Goal: Task Accomplishment & Management: Complete application form

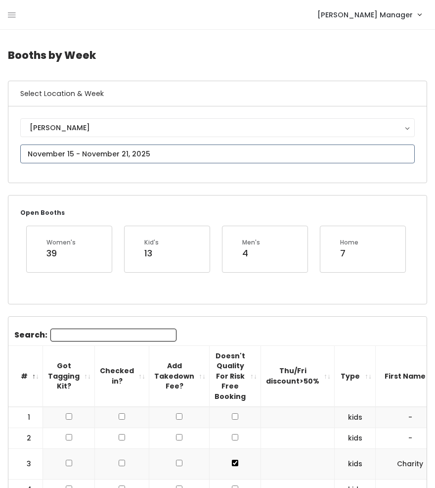
click at [57, 153] on input "text" at bounding box center [217, 153] width 395 height 19
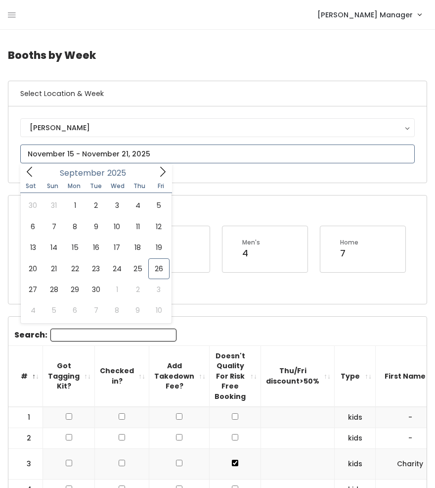
click at [29, 168] on span at bounding box center [29, 171] width 19 height 15
click at [166, 167] on icon at bounding box center [162, 171] width 11 height 11
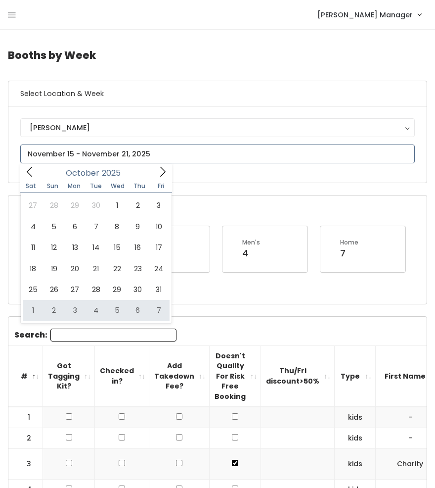
type input "November 1 to November 7"
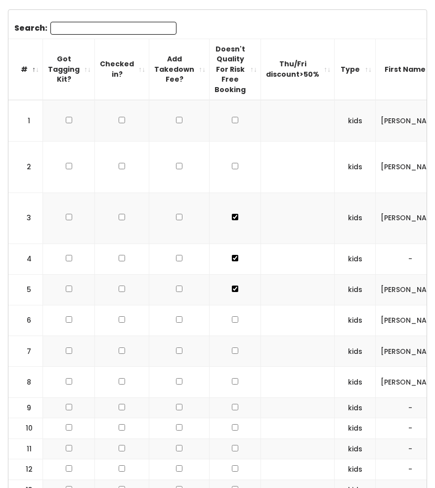
scroll to position [0, 213]
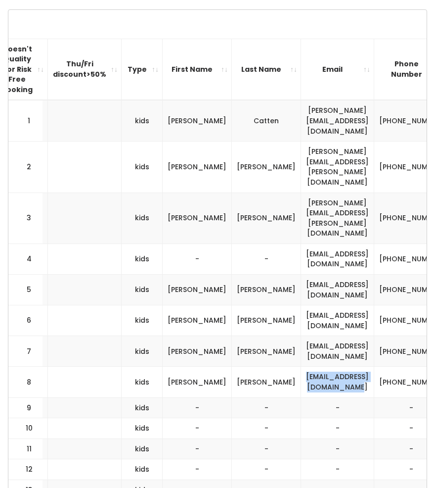
drag, startPoint x: 348, startPoint y: 327, endPoint x: 235, endPoint y: 329, distance: 113.3
click at [301, 367] on td "brittneyheadley84@gmail.com" at bounding box center [337, 382] width 73 height 31
copy td "brittneyheadley84@gmail.com"
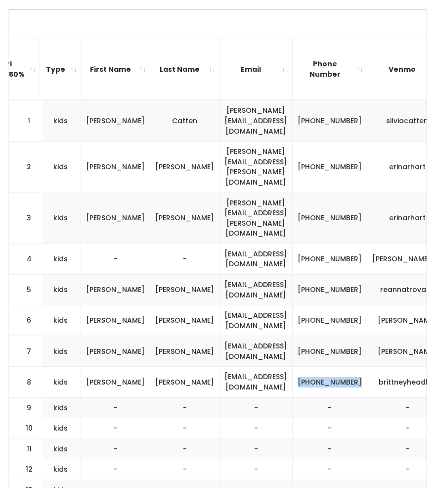
drag, startPoint x: 307, startPoint y: 334, endPoint x: 277, endPoint y: 318, distance: 34.1
click at [293, 367] on td "(801) 726-8719" at bounding box center [330, 382] width 75 height 31
copy td "(801) 726-8719"
drag, startPoint x: 389, startPoint y: 329, endPoint x: 323, endPoint y: 325, distance: 66.4
click at [323, 367] on tr "8 kids Brittney Headley brittneyheadley84@gmail.com (801) 726-8719 brittneyhead…" at bounding box center [102, 382] width 777 height 31
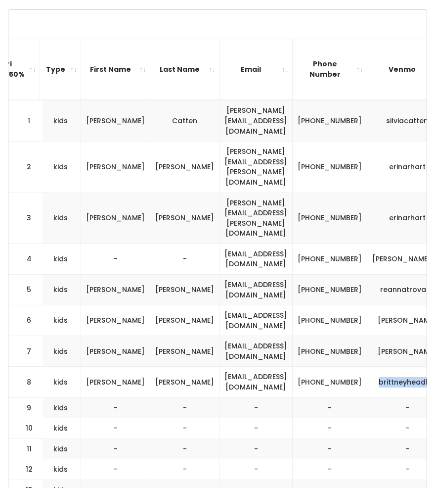
copy tbody "brittneyheadley"
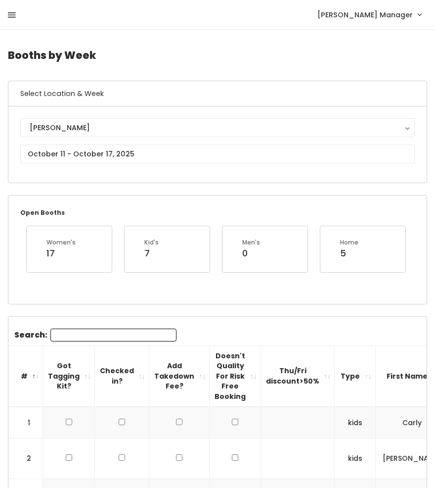
click at [12, 19] on icon at bounding box center [12, 15] width 8 height 9
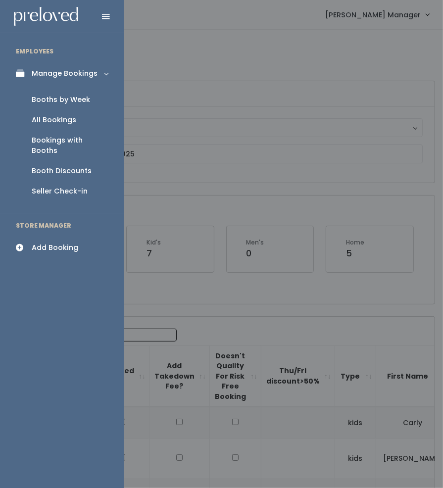
click at [58, 242] on div "Add Booking" at bounding box center [55, 247] width 46 height 10
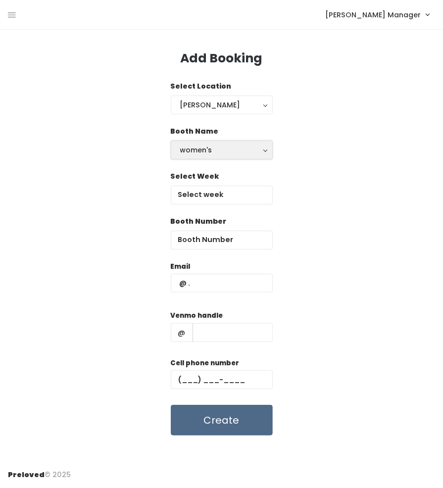
click at [186, 151] on div "women's" at bounding box center [221, 149] width 83 height 11
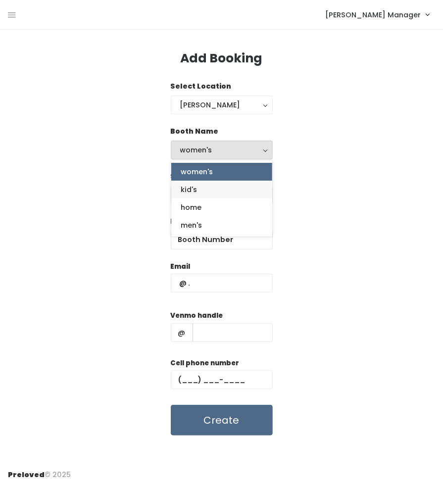
click at [195, 190] on span "kid's" at bounding box center [189, 189] width 16 height 11
select select "kids"
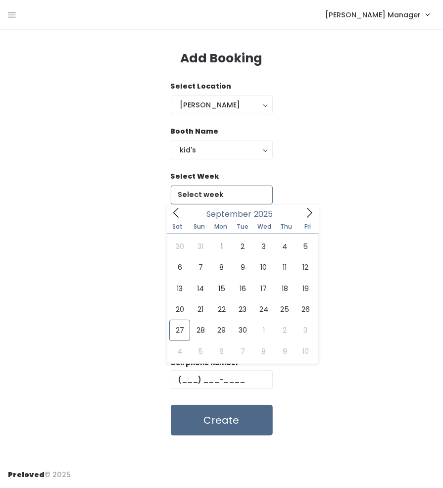
click at [211, 196] on input "text" at bounding box center [222, 194] width 102 height 19
click at [309, 212] on icon at bounding box center [309, 212] width 11 height 11
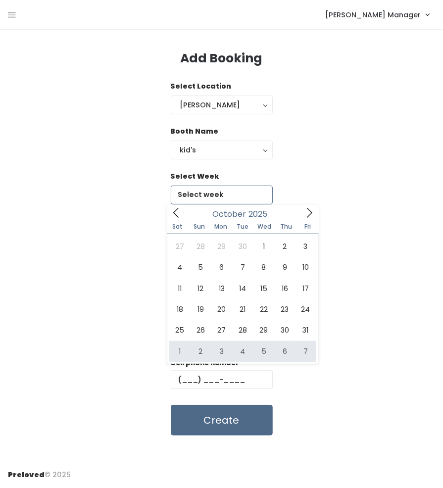
type input "November 1 to November 7"
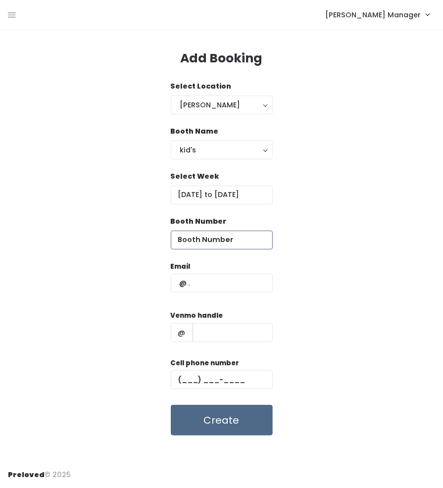
click at [207, 243] on input "number" at bounding box center [222, 240] width 102 height 19
type input "9"
click at [216, 288] on input "text" at bounding box center [222, 283] width 102 height 19
paste input "brittneyheadley84@gmail.com"
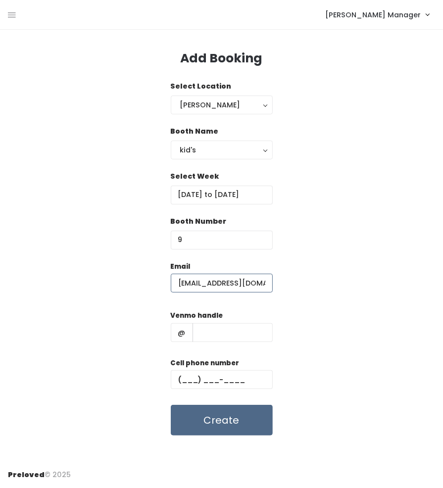
scroll to position [0, 24]
type input "brittneyheadley84@gmail.com"
click at [245, 378] on input "text" at bounding box center [222, 379] width 102 height 19
paste input "(801) 726-8719"
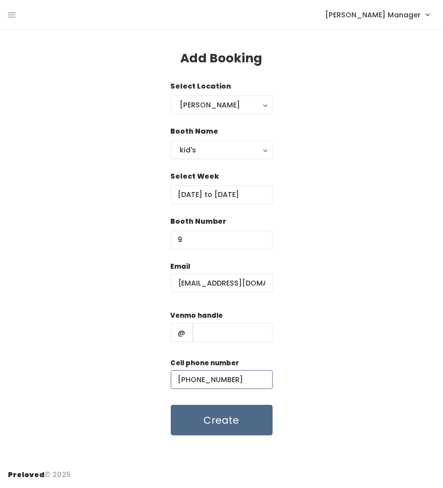
type input "(801) 726-8719"
click at [243, 332] on input "text" at bounding box center [232, 332] width 80 height 19
paste input "brittneyheadley"
type input "brittneyheadley"
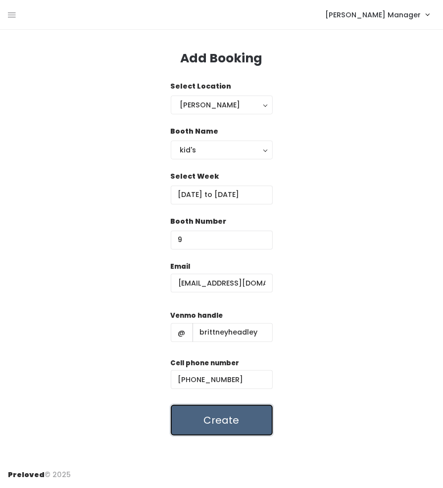
click at [239, 418] on button "Create" at bounding box center [222, 420] width 102 height 31
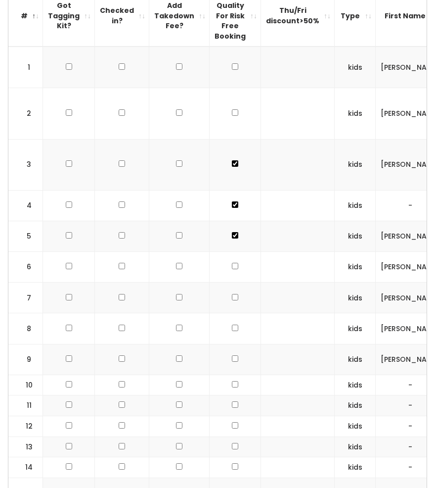
scroll to position [360, 0]
click at [232, 355] on input "checkbox" at bounding box center [235, 358] width 6 height 6
checkbox input "true"
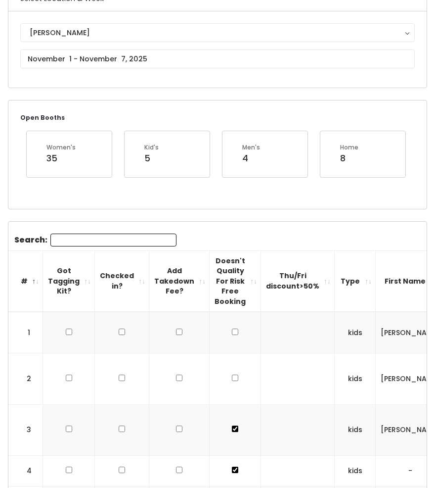
scroll to position [0, 0]
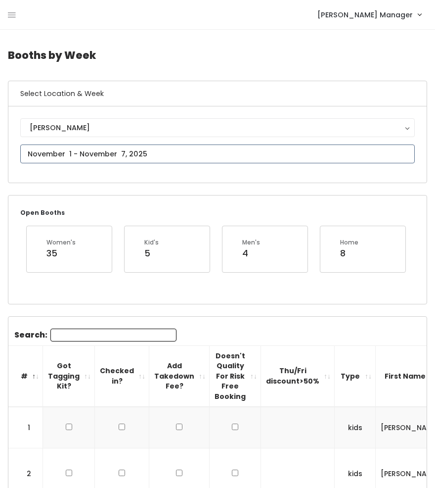
click at [130, 151] on input "text" at bounding box center [217, 153] width 395 height 19
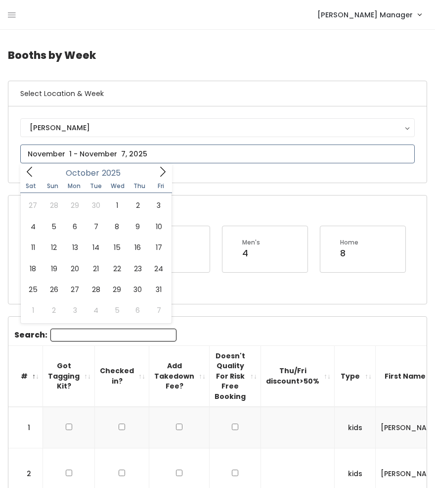
click at [162, 171] on icon at bounding box center [162, 171] width 11 height 11
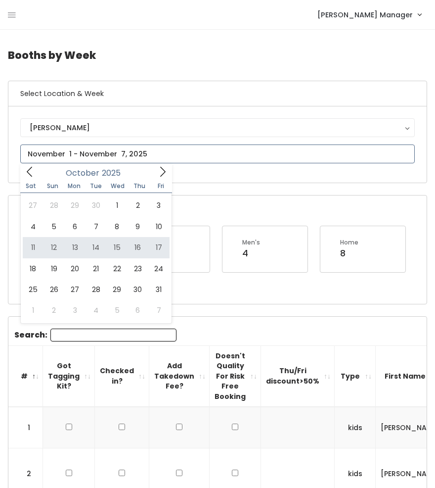
type input "[DATE] to [DATE]"
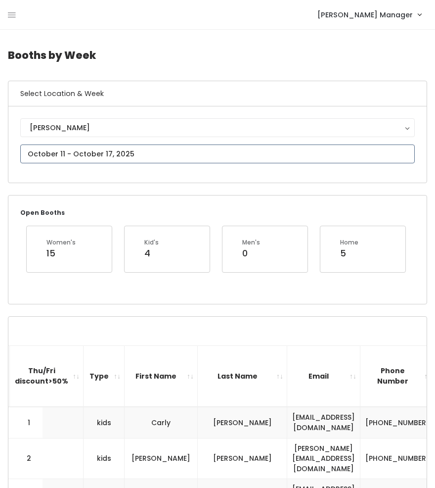
click at [46, 151] on input "text" at bounding box center [217, 153] width 395 height 19
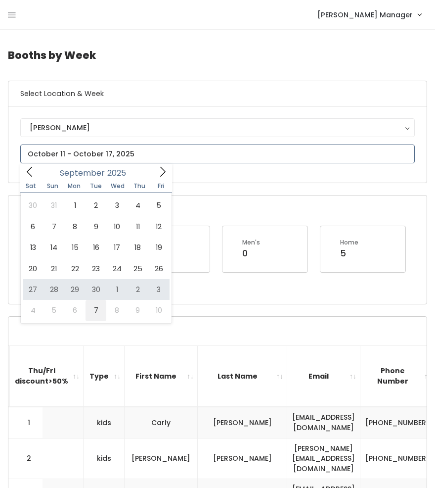
type input "October 4 to October 10"
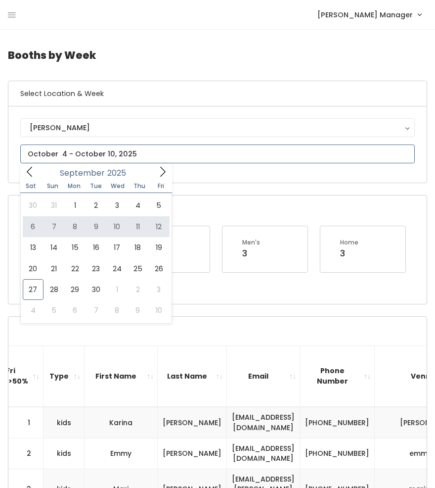
click at [162, 175] on icon at bounding box center [162, 172] width 5 height 10
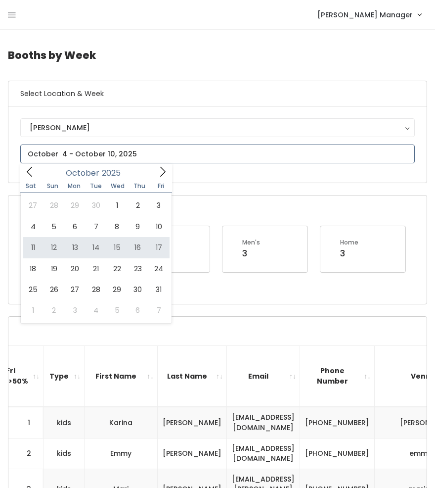
type input "October 11 to October 17"
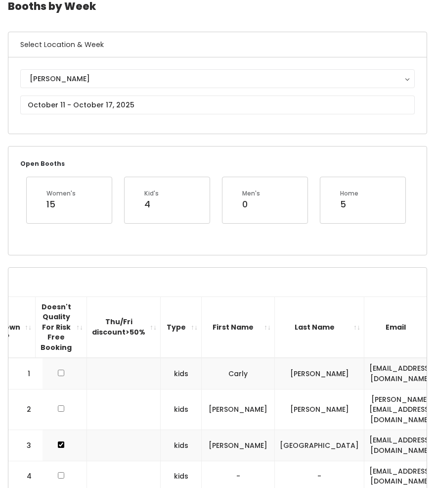
scroll to position [19, 0]
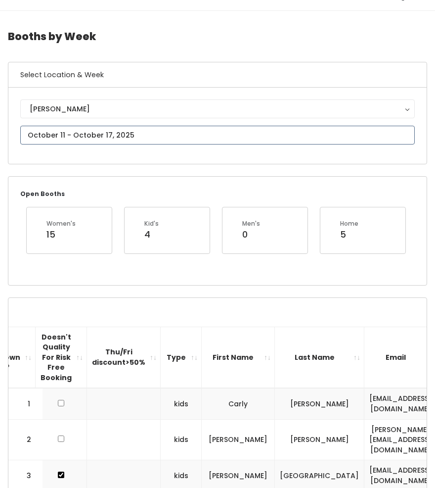
click at [90, 135] on input "text" at bounding box center [217, 135] width 395 height 19
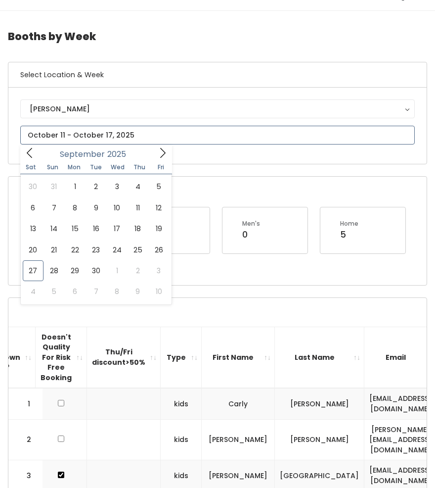
click at [161, 154] on icon at bounding box center [162, 152] width 11 height 11
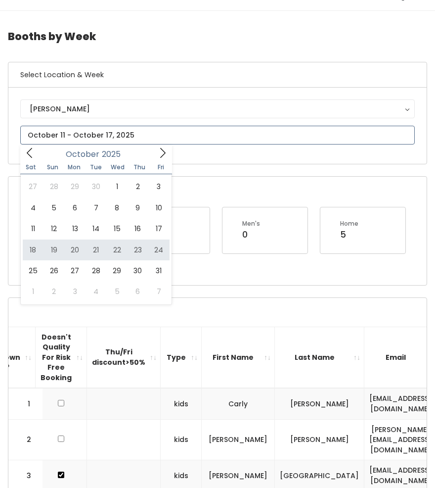
type input "October 18 to October 24"
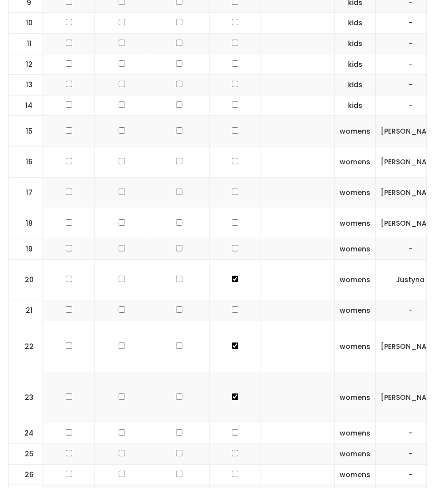
scroll to position [0, 89]
